Goal: Use online tool/utility: Utilize a website feature to perform a specific function

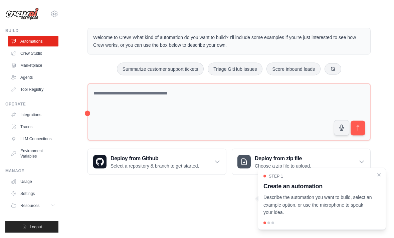
scroll to position [12, 0]
click at [25, 64] on link "Marketplace" at bounding box center [33, 65] width 50 height 11
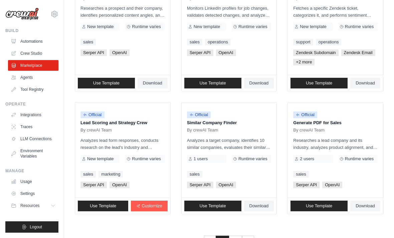
scroll to position [377, 0]
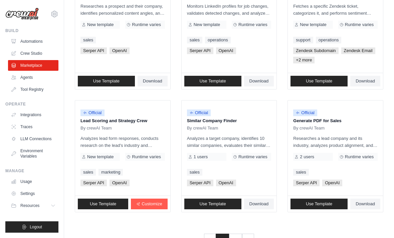
click at [235, 238] on link "2" at bounding box center [235, 240] width 13 height 12
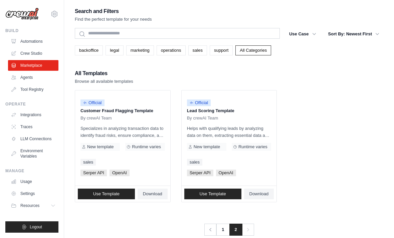
click at [28, 112] on link "Integrations" at bounding box center [33, 114] width 50 height 11
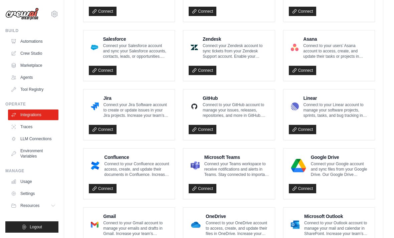
scroll to position [346, 0]
click at [25, 126] on link "Traces" at bounding box center [33, 126] width 50 height 11
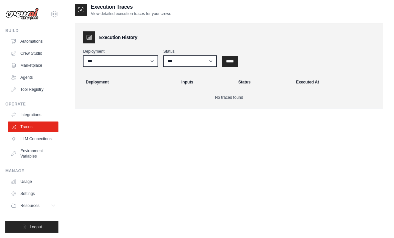
scroll to position [13, 0]
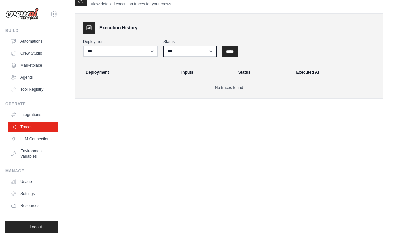
click at [21, 138] on link "LLM Connections" at bounding box center [33, 138] width 50 height 11
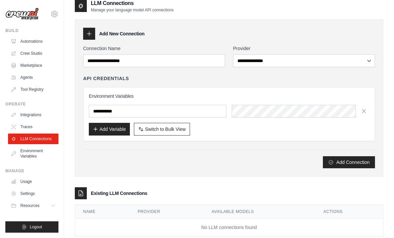
scroll to position [8, 0]
click at [21, 79] on link "Agents" at bounding box center [33, 77] width 50 height 11
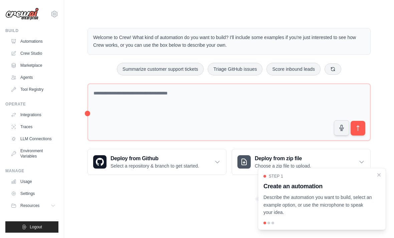
click at [336, 68] on button at bounding box center [332, 68] width 17 height 11
click at [308, 66] on button "Process invoices automatically" at bounding box center [286, 69] width 75 height 13
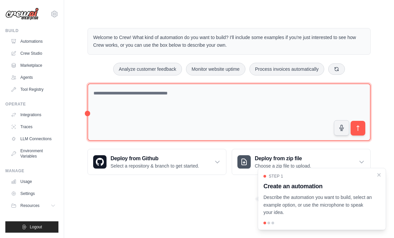
type textarea "**********"
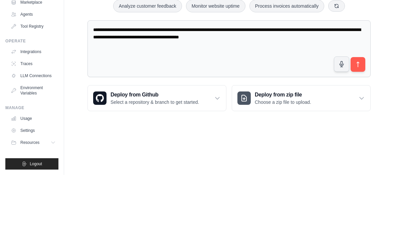
click at [360, 124] on icon "submit" at bounding box center [357, 127] width 7 height 7
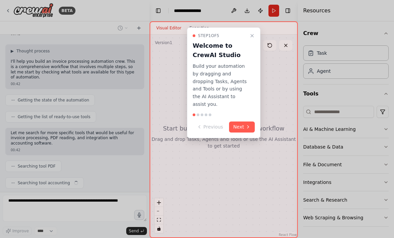
scroll to position [50, 0]
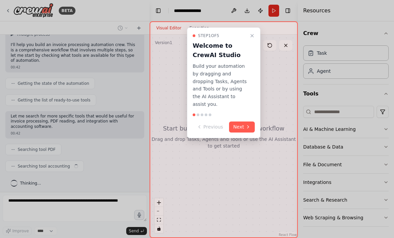
click at [248, 124] on icon at bounding box center [247, 126] width 5 height 5
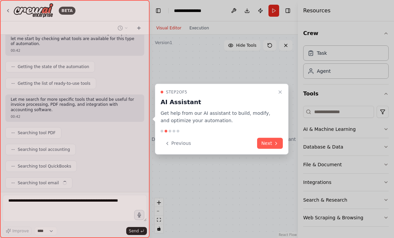
scroll to position [83, 0]
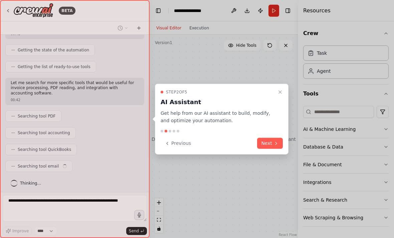
click at [272, 140] on button "Next" at bounding box center [270, 143] width 26 height 11
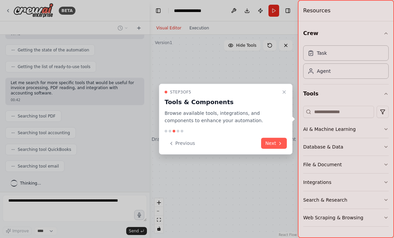
scroll to position [100, 0]
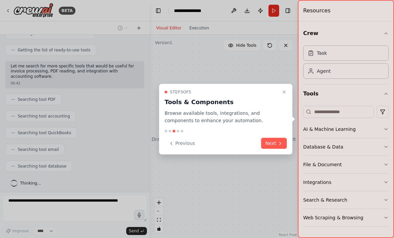
click at [281, 141] on icon at bounding box center [279, 142] width 5 height 5
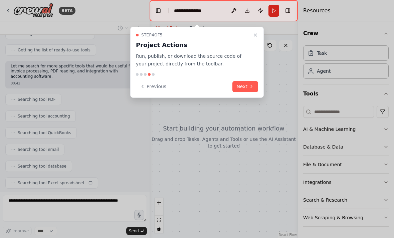
scroll to position [117, 0]
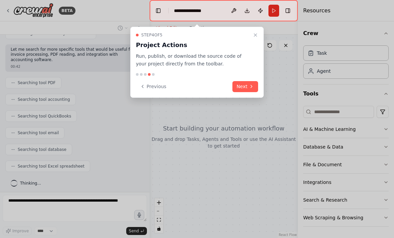
click at [253, 84] on icon at bounding box center [251, 86] width 5 height 5
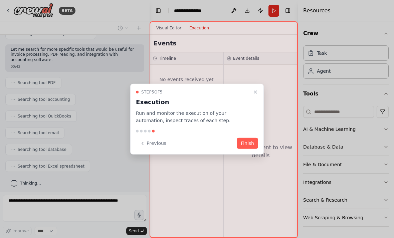
click at [250, 142] on button "Finish" at bounding box center [247, 143] width 21 height 11
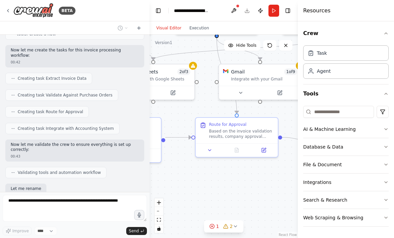
scroll to position [408, 0]
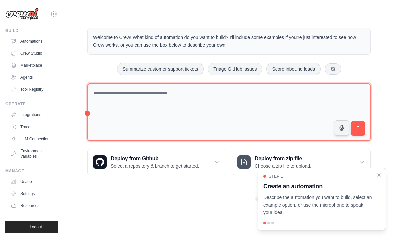
click at [106, 83] on textarea at bounding box center [228, 112] width 283 height 58
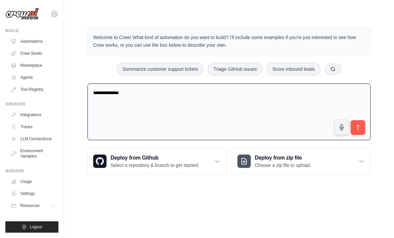
type textarea "*****"
click at [27, 54] on link "Crew Studio" at bounding box center [33, 53] width 50 height 11
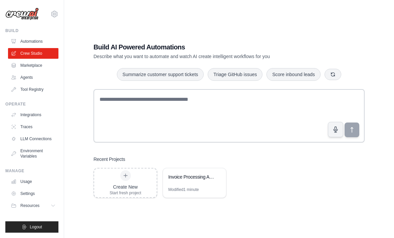
scroll to position [12, 0]
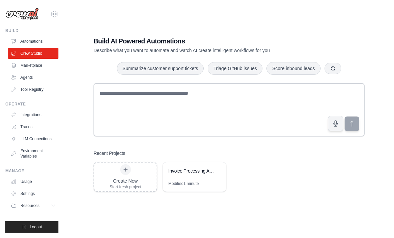
click at [187, 174] on div "Invoice Processing Automation" at bounding box center [191, 170] width 46 height 7
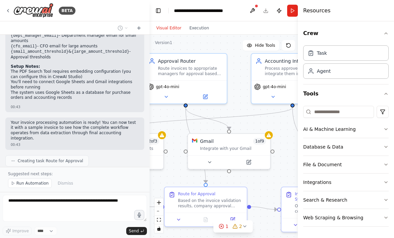
scroll to position [763, 0]
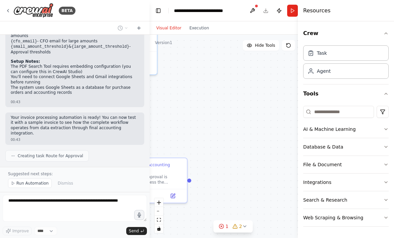
click at [262, 49] on button "Hide Tools" at bounding box center [261, 45] width 36 height 11
click at [265, 46] on span "Show Tools" at bounding box center [264, 45] width 22 height 5
